Goal: Task Accomplishment & Management: Use online tool/utility

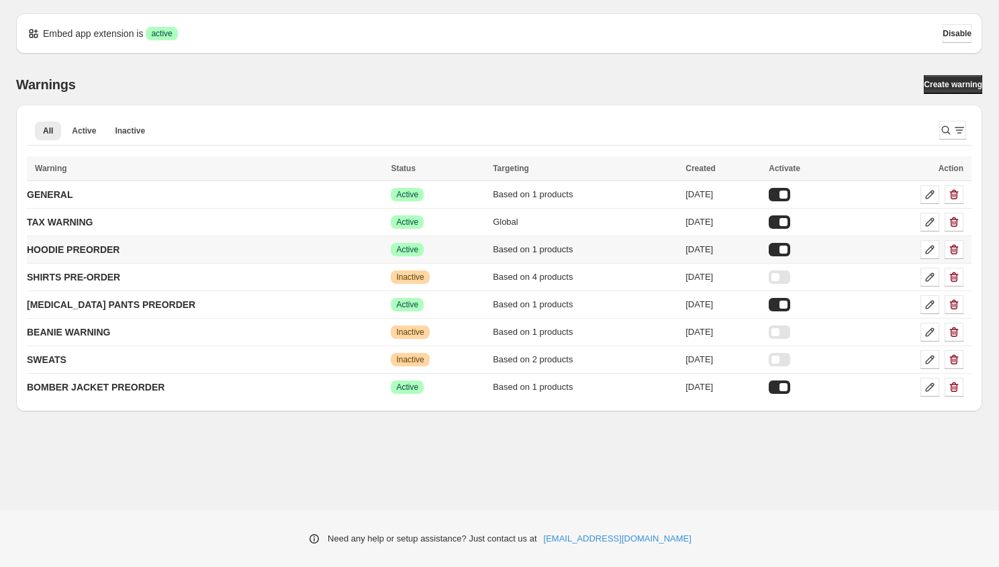
click at [790, 255] on div at bounding box center [779, 249] width 21 height 13
click at [70, 193] on p "GENERAL" at bounding box center [50, 194] width 46 height 13
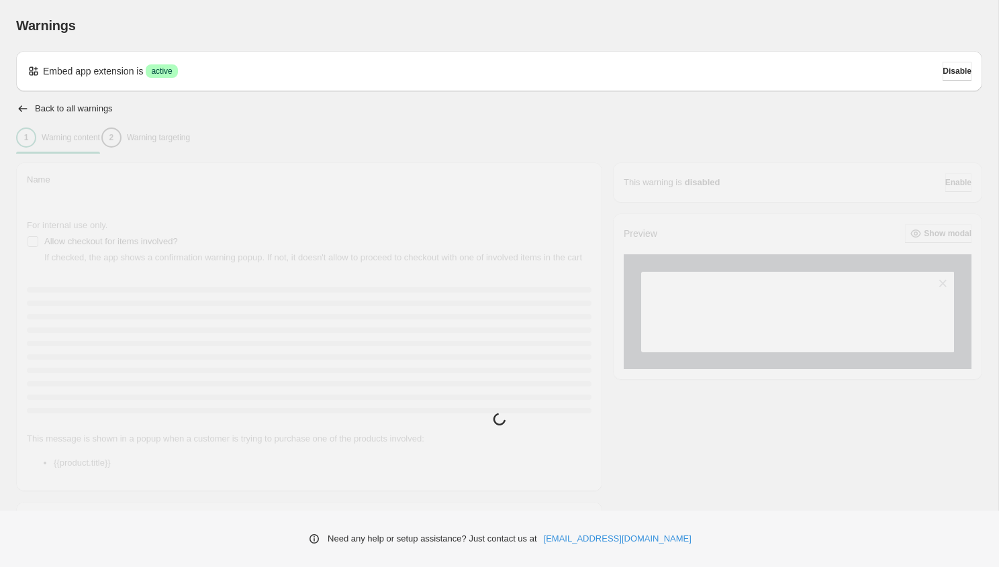
type input "*******"
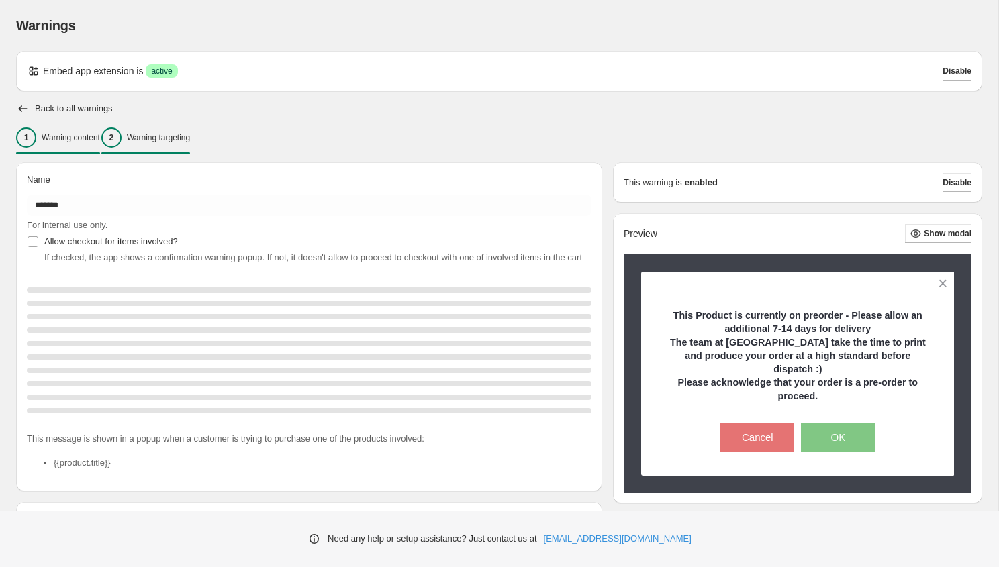
click at [166, 147] on div "2 Warning targeting" at bounding box center [145, 138] width 89 height 20
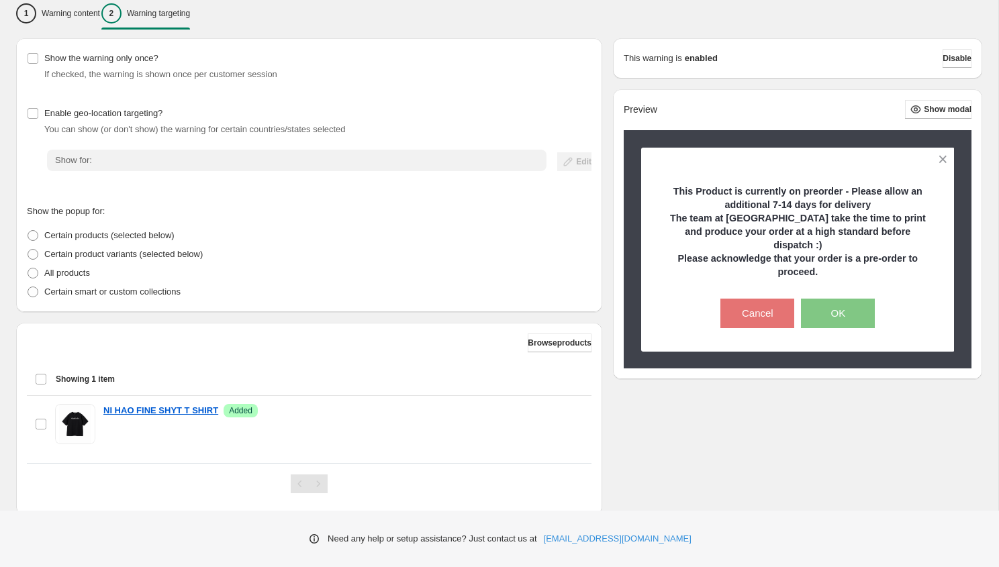
scroll to position [158, 0]
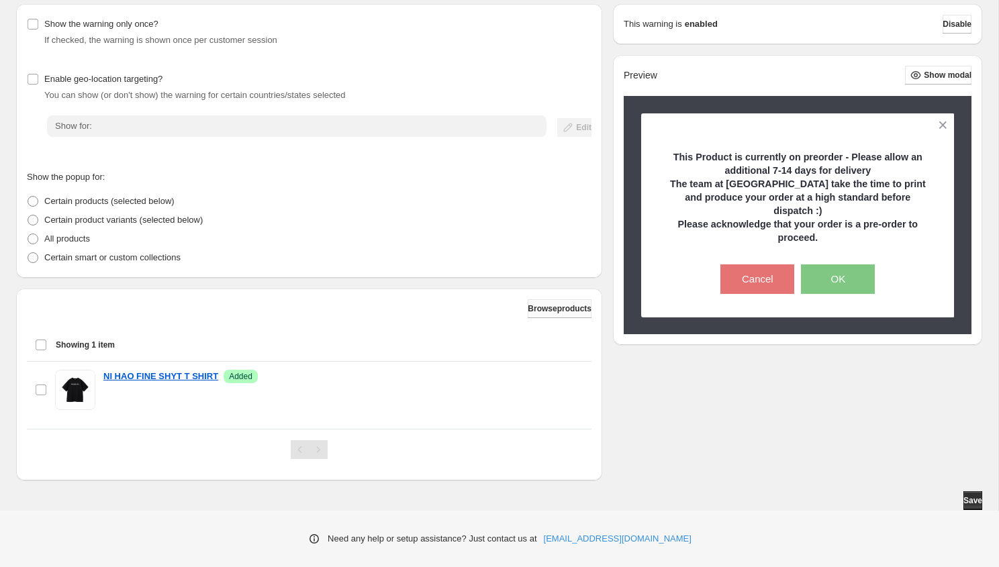
click at [528, 309] on span "Browse products" at bounding box center [560, 308] width 64 height 11
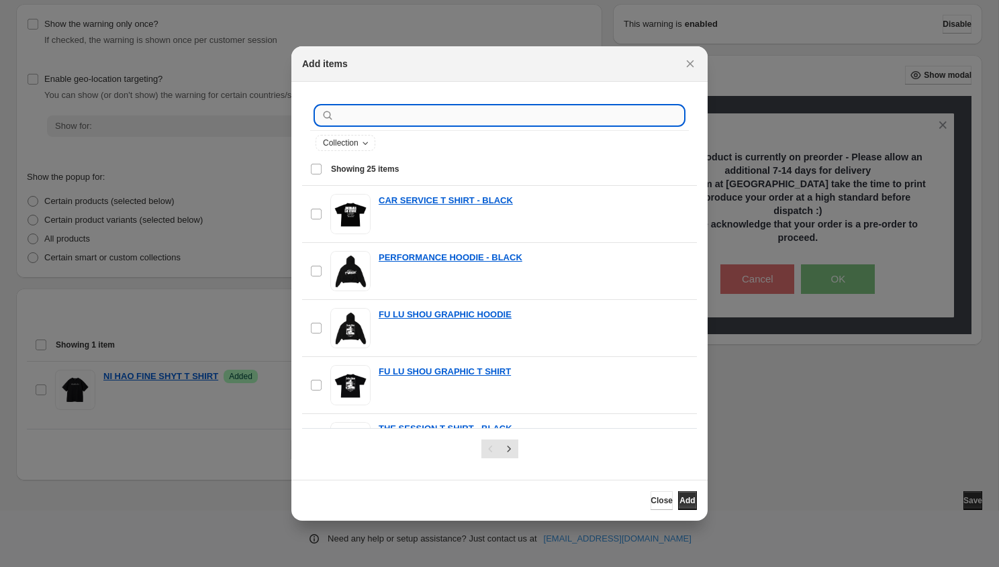
click at [449, 118] on input ":r1g:" at bounding box center [510, 115] width 346 height 19
type input "*"
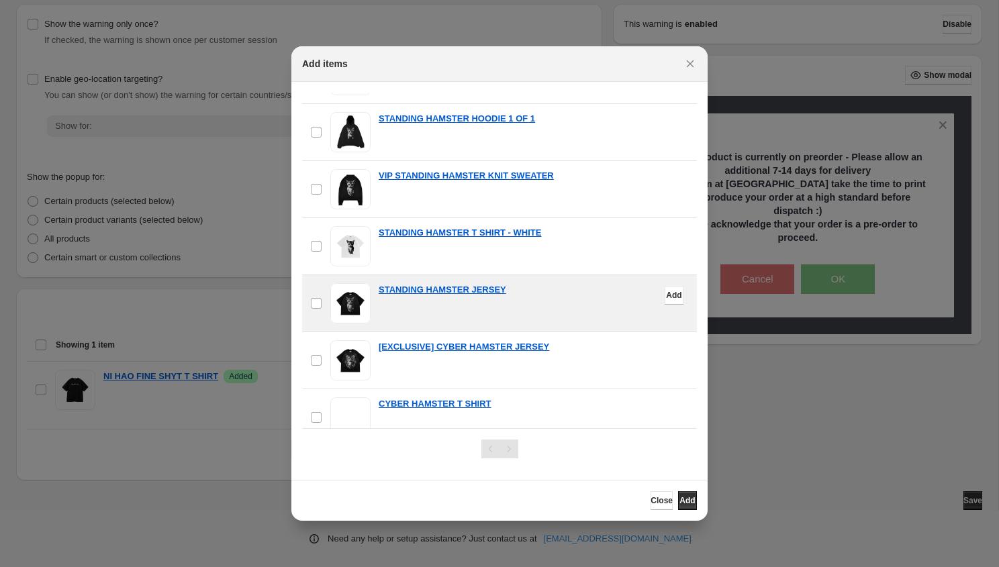
scroll to position [213, 0]
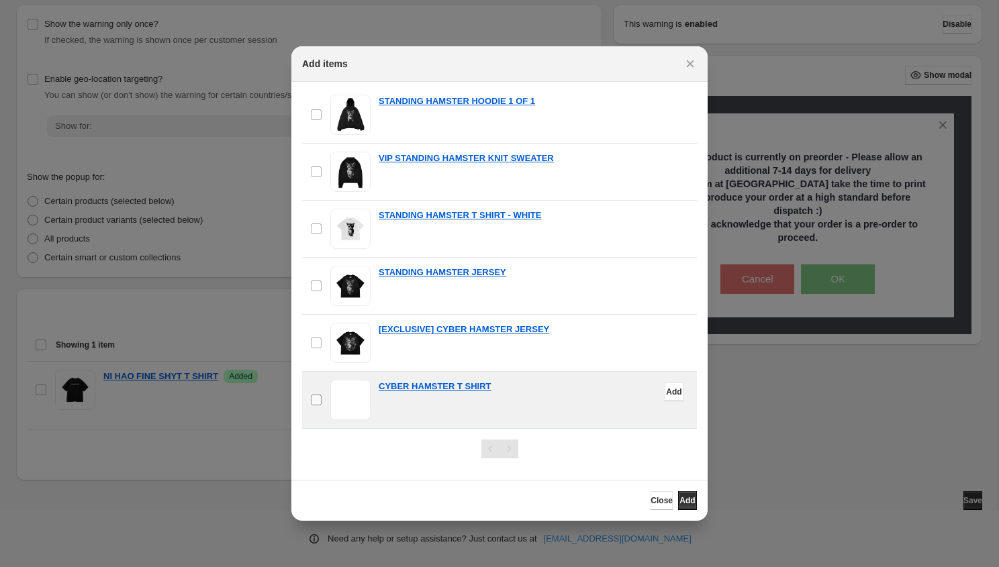
type input "*******"
click at [317, 406] on label "checkbox" at bounding box center [316, 400] width 28 height 56
click at [679, 500] on span "Add" at bounding box center [686, 500] width 15 height 11
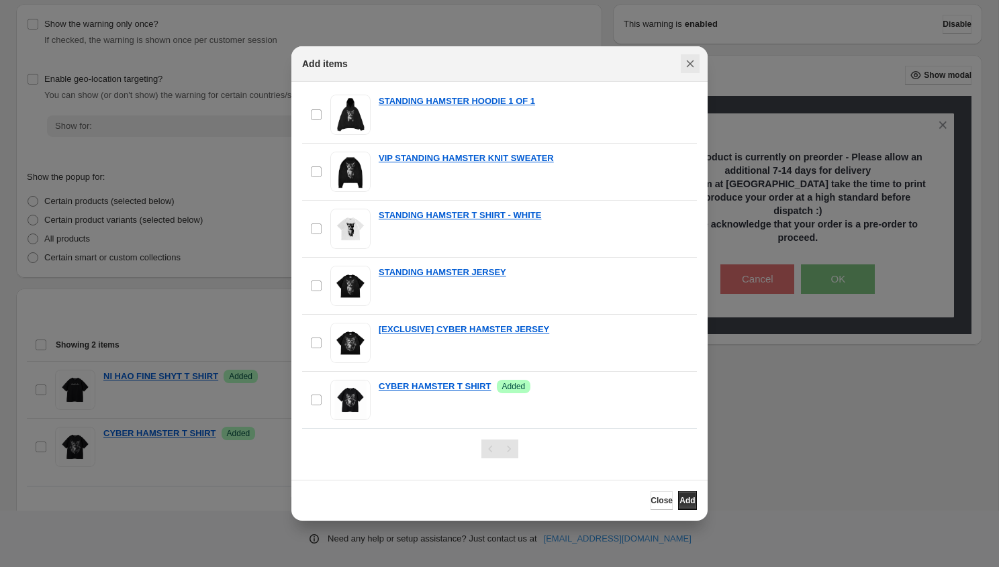
click at [689, 60] on icon "Close" at bounding box center [689, 63] width 13 height 13
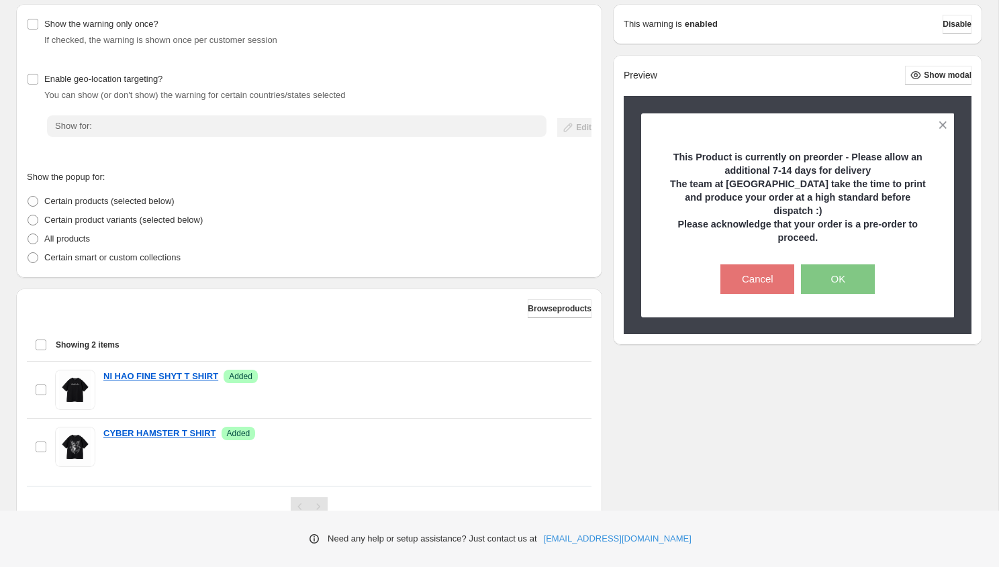
scroll to position [0, 0]
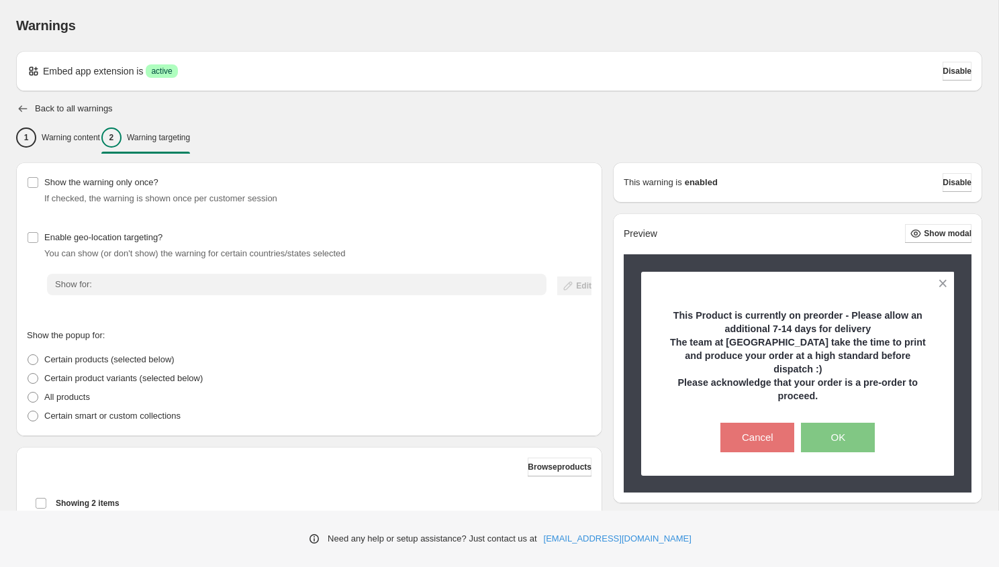
click at [21, 105] on icon "button" at bounding box center [22, 108] width 13 height 13
